Goal: Task Accomplishment & Management: Complete application form

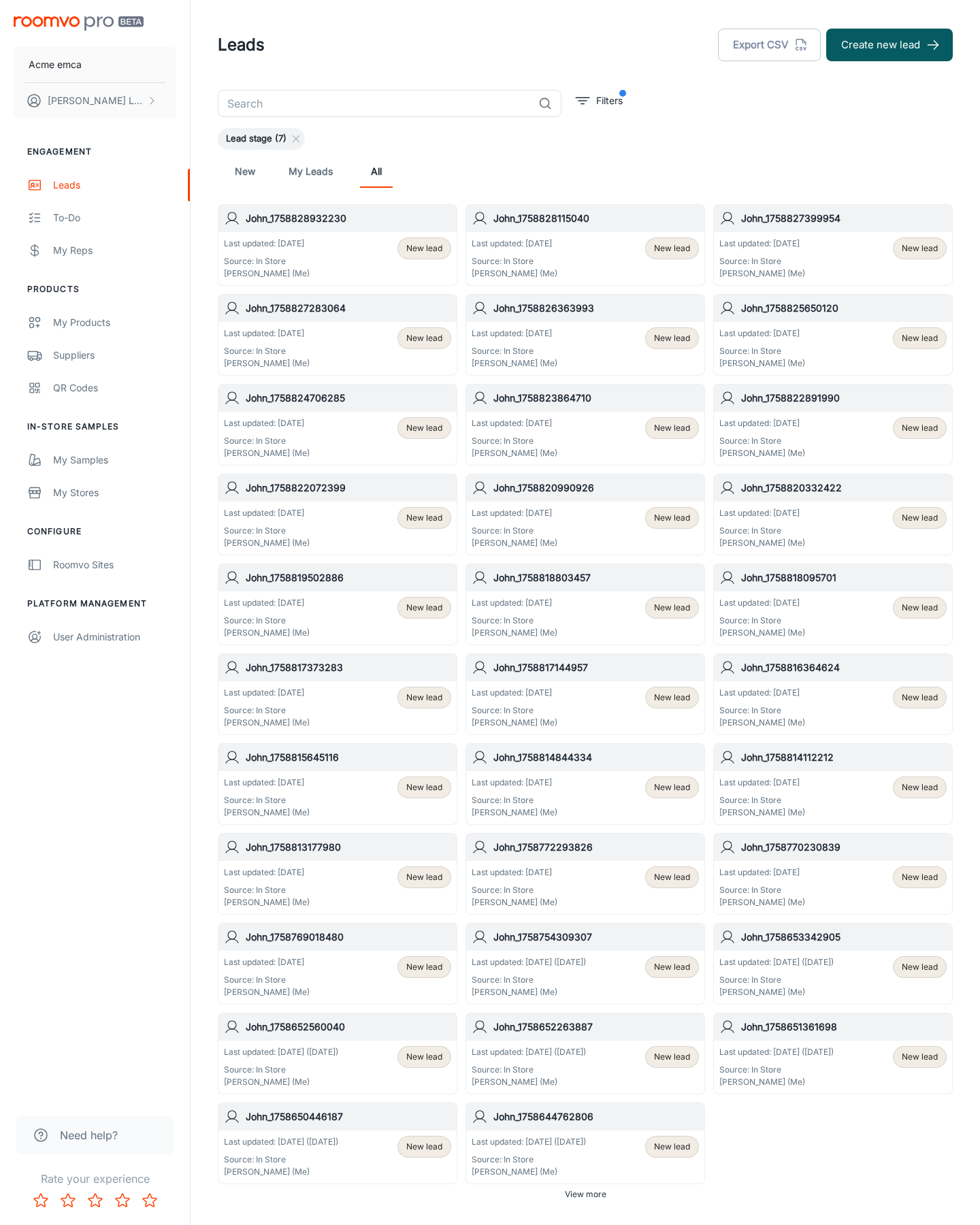
click at [889, 45] on button "Create new lead" at bounding box center [889, 45] width 126 height 33
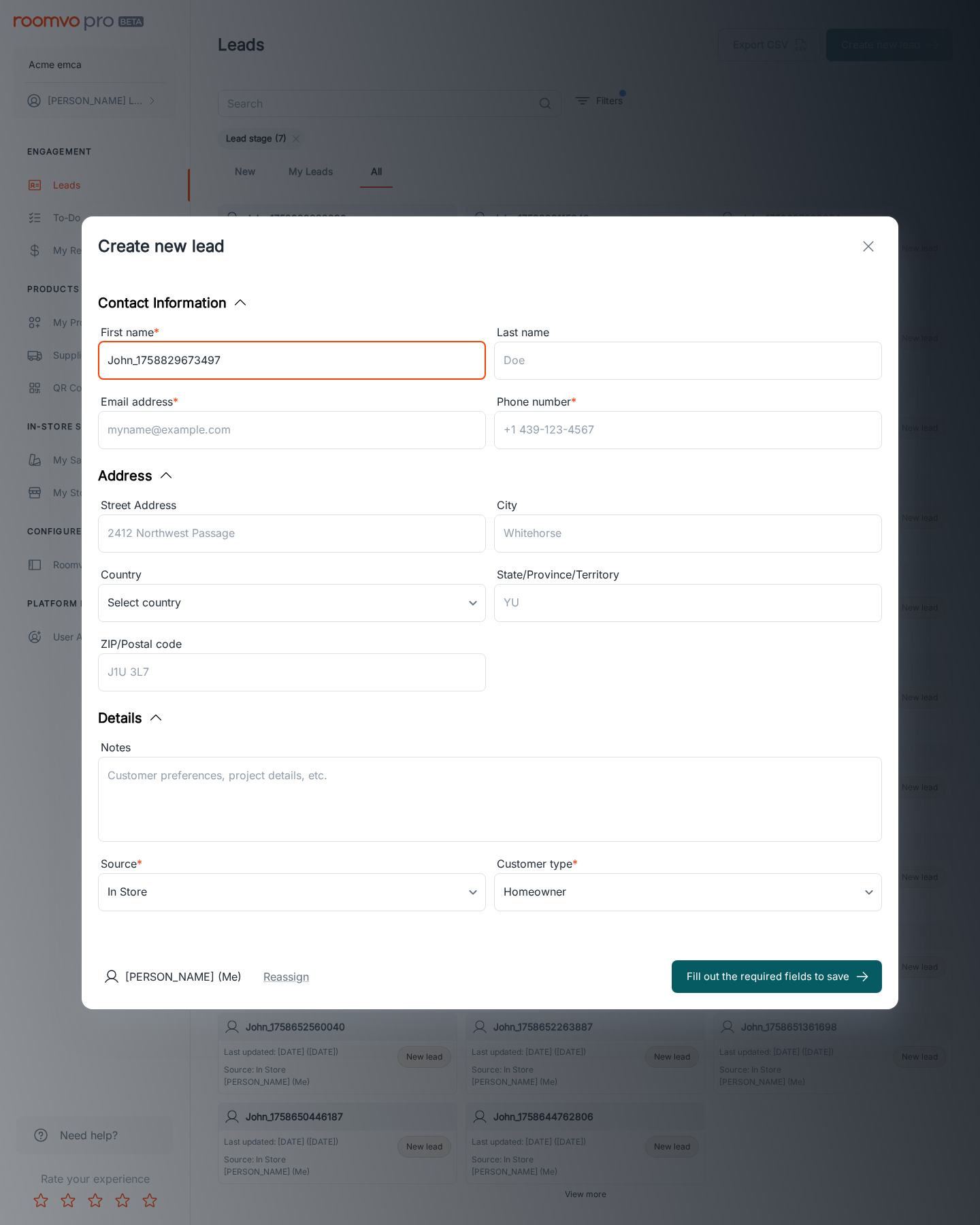
type input "John_1758829673497"
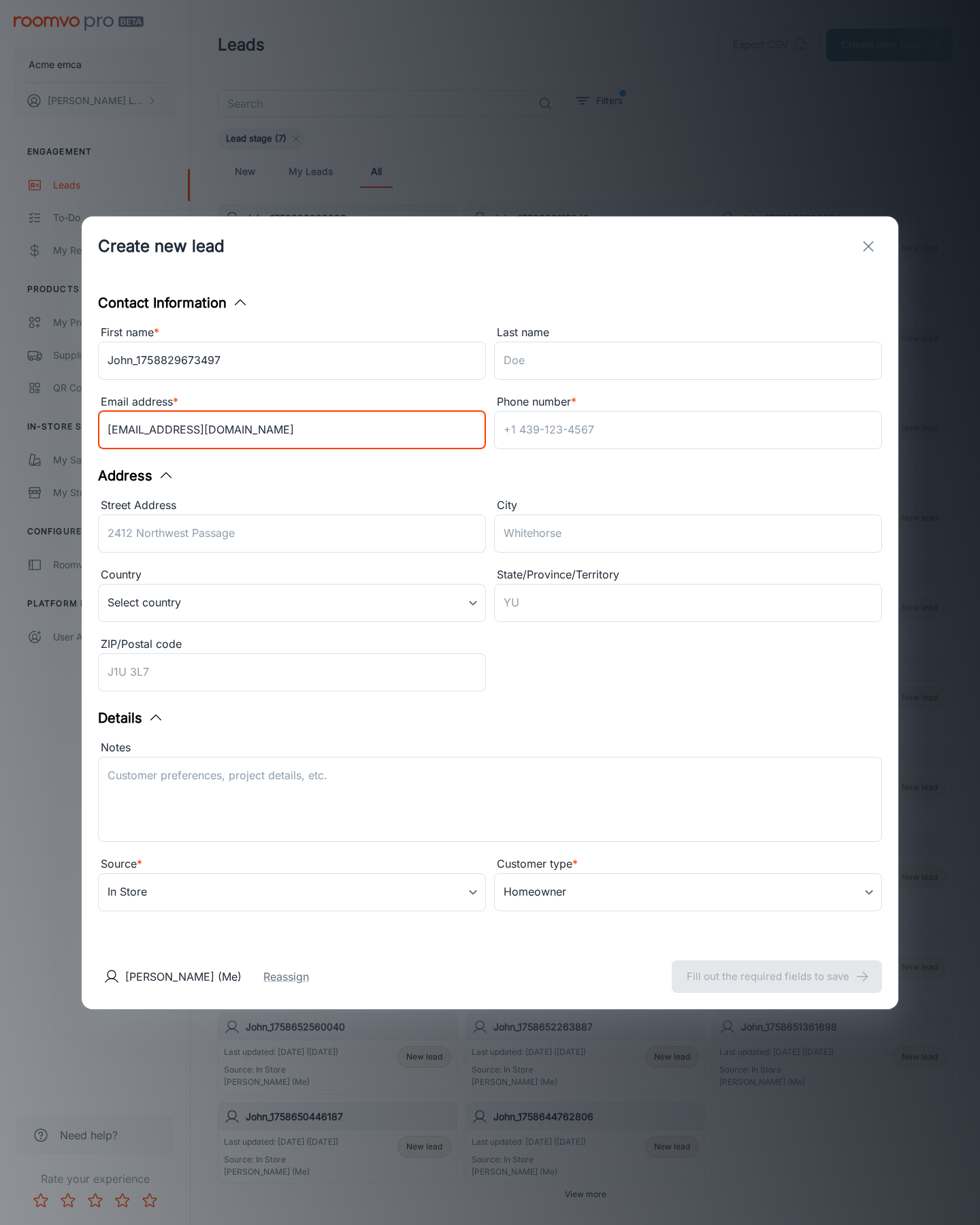
type input "[EMAIL_ADDRESS][DOMAIN_NAME]"
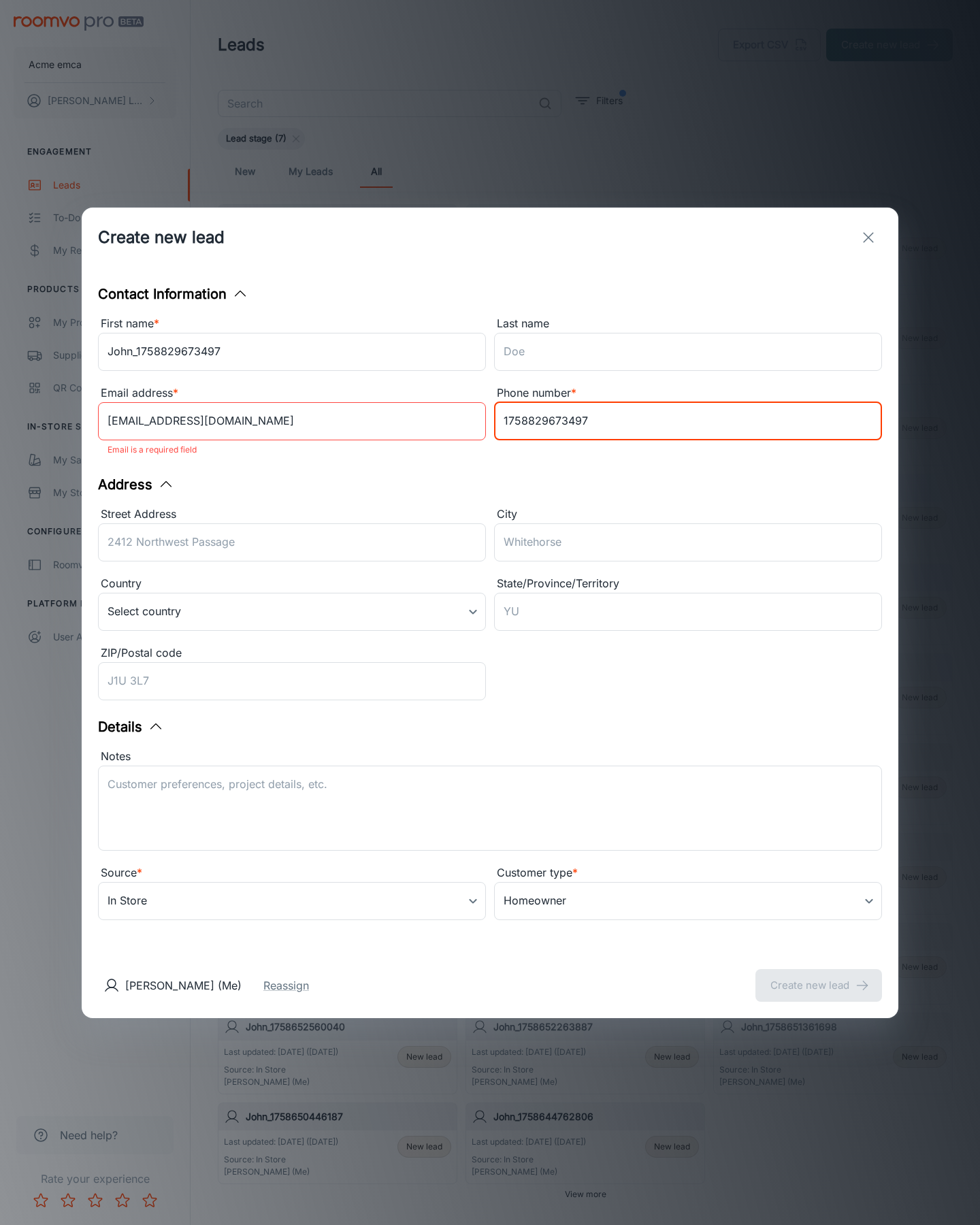
type input "1758829673497"
click at [819, 976] on button "Create new lead" at bounding box center [818, 986] width 126 height 33
